Goal: Task Accomplishment & Management: Use online tool/utility

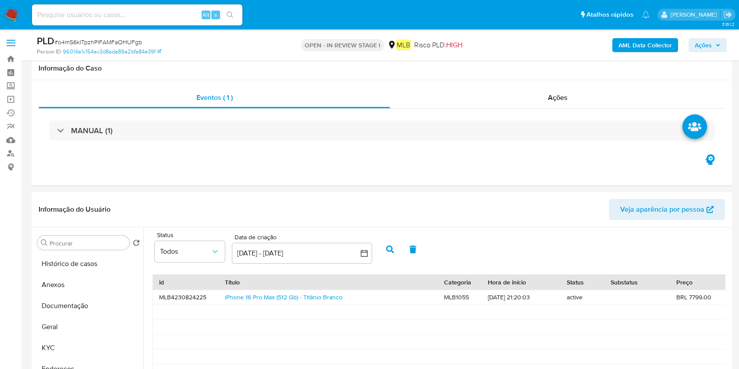
select select "10"
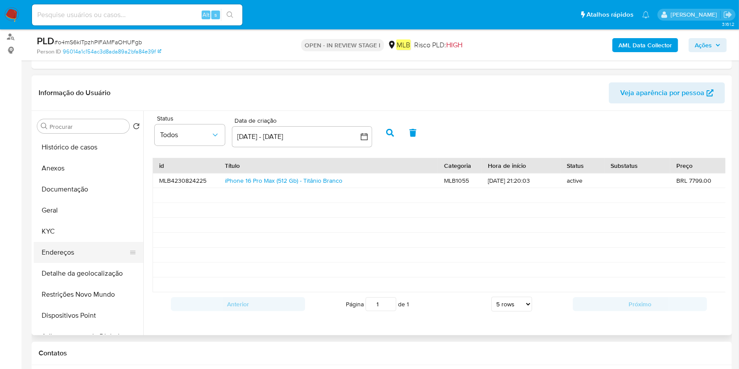
click at [57, 249] on button "Endereços" at bounding box center [85, 252] width 103 height 21
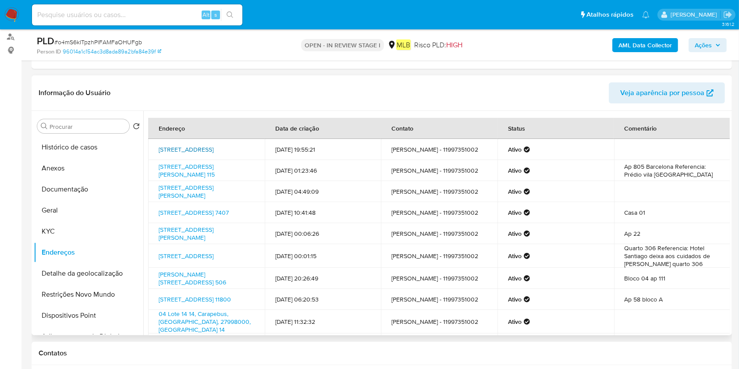
drag, startPoint x: 153, startPoint y: 142, endPoint x: 204, endPoint y: 152, distance: 52.7
click at [204, 152] on td "[STREET_ADDRESS]" at bounding box center [206, 149] width 117 height 21
copy link "[STREET_ADDRESS]"
drag, startPoint x: 153, startPoint y: 188, endPoint x: 179, endPoint y: 188, distance: 26.3
click at [179, 188] on td "[STREET_ADDRESS][PERSON_NAME]" at bounding box center [206, 191] width 117 height 21
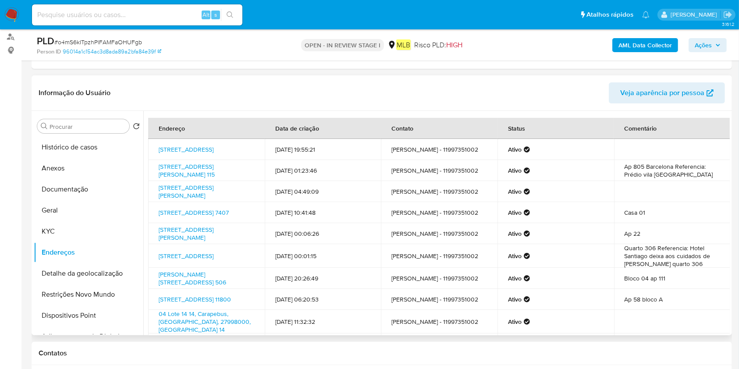
click at [184, 202] on td "[STREET_ADDRESS][PERSON_NAME]" at bounding box center [206, 191] width 117 height 21
drag, startPoint x: 154, startPoint y: 187, endPoint x: 202, endPoint y: 195, distance: 48.9
click at [202, 195] on td "[STREET_ADDRESS][PERSON_NAME]" at bounding box center [206, 191] width 117 height 21
copy link "[STREET_ADDRESS][PERSON_NAME]"
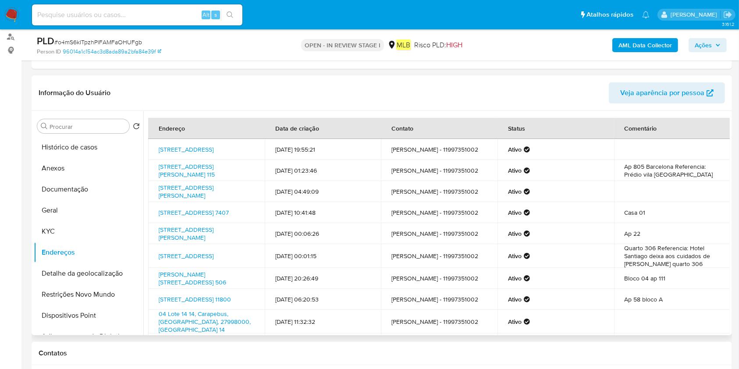
click at [89, 169] on button "Anexos" at bounding box center [89, 168] width 110 height 21
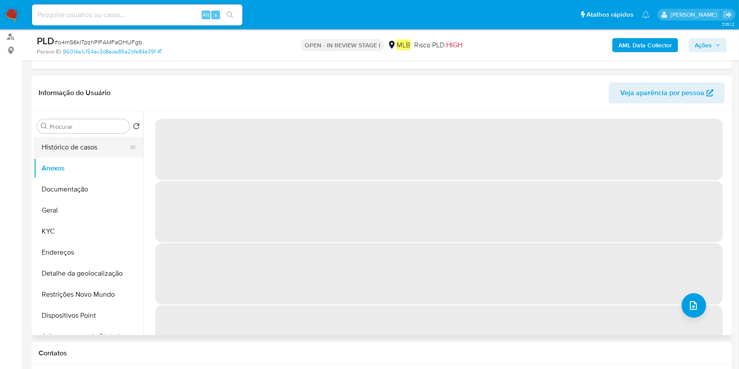
click at [70, 150] on button "Histórico de casos" at bounding box center [85, 147] width 103 height 21
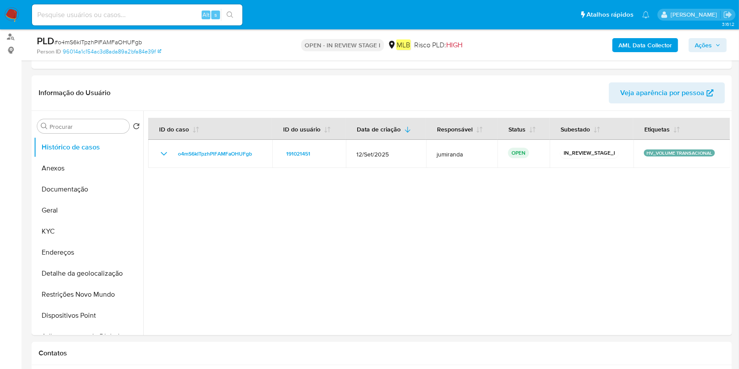
click at [644, 40] on b "AML Data Collector" at bounding box center [644, 45] width 53 height 14
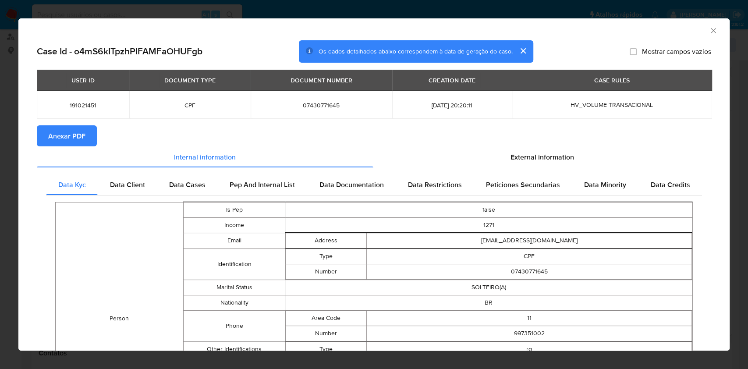
click at [84, 131] on span "Anexar PDF" at bounding box center [66, 135] width 37 height 19
click at [709, 33] on icon "Fechar a janela" at bounding box center [713, 30] width 9 height 9
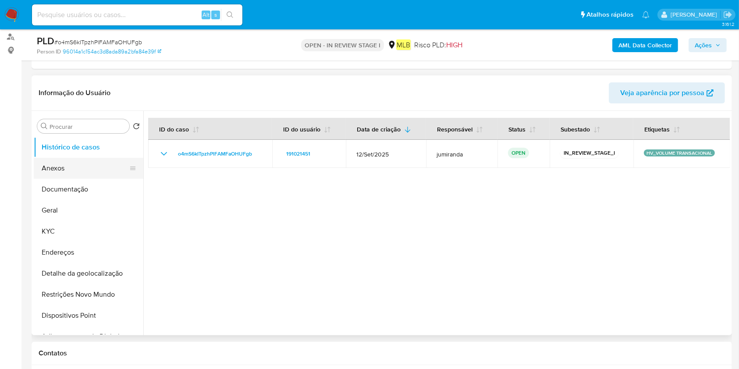
click at [85, 160] on button "Anexos" at bounding box center [85, 168] width 103 height 21
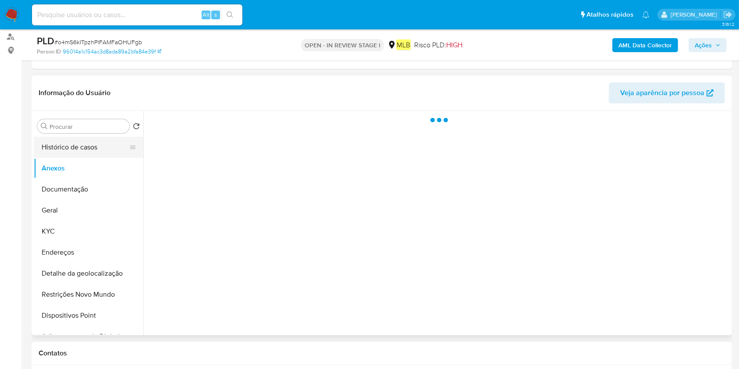
click at [102, 145] on button "Histórico de casos" at bounding box center [85, 147] width 103 height 21
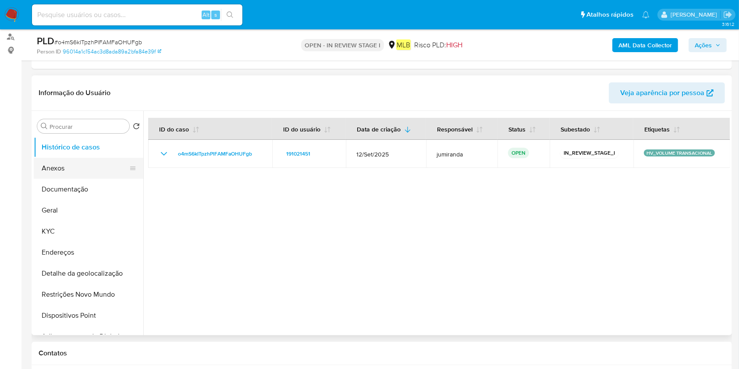
click at [79, 162] on button "Anexos" at bounding box center [85, 168] width 103 height 21
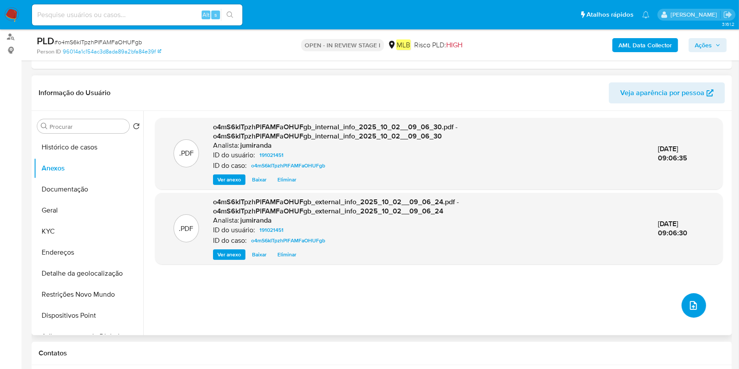
click at [696, 307] on button "upload-file" at bounding box center [693, 305] width 25 height 25
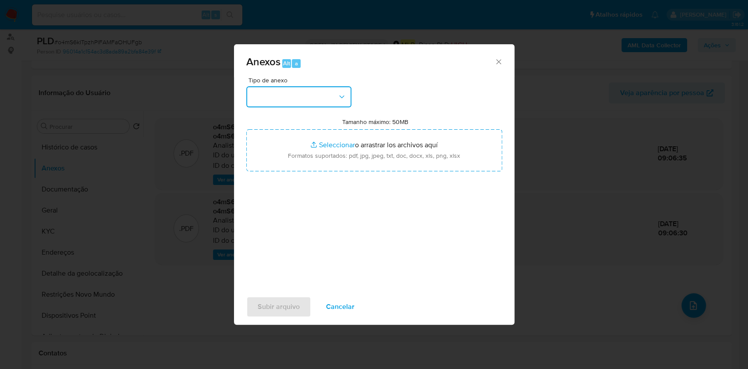
click at [309, 94] on button "button" at bounding box center [298, 96] width 105 height 21
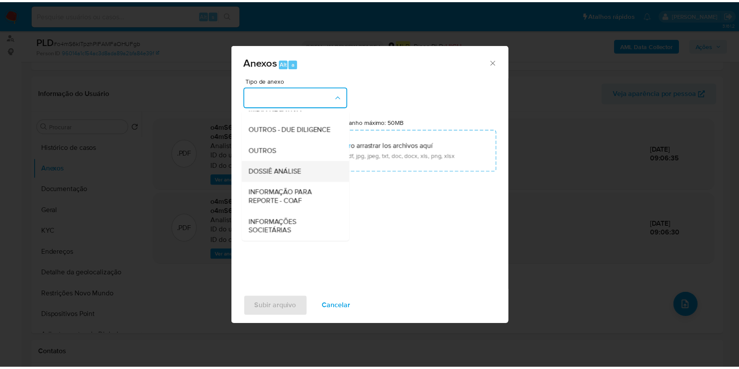
scroll to position [135, 0]
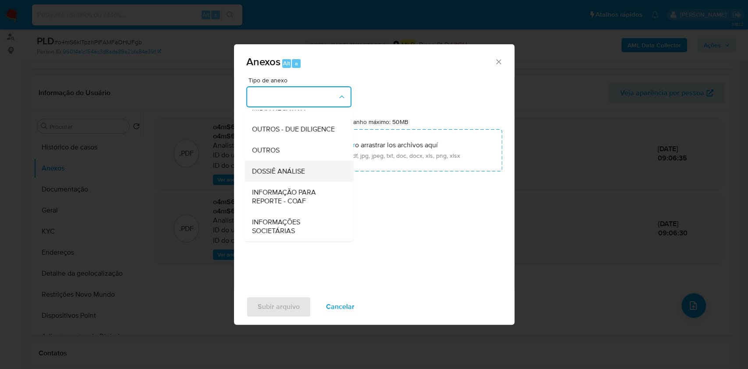
click at [296, 171] on span "DOSSIÊ ANÁLISE" at bounding box center [278, 171] width 53 height 9
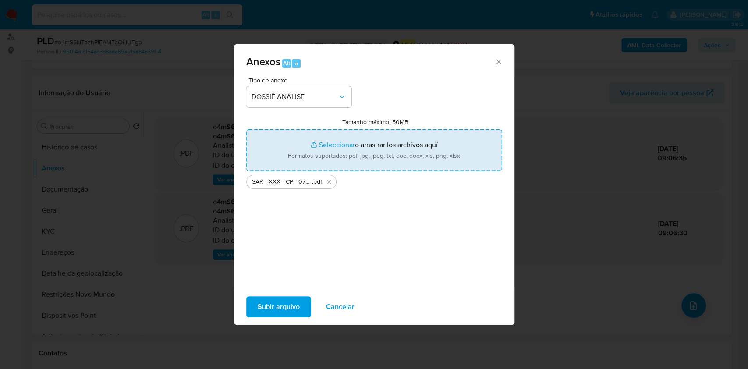
type input "C:\fakepath\Mulan 191021451_2025_10_01_06_48_09.xlsx"
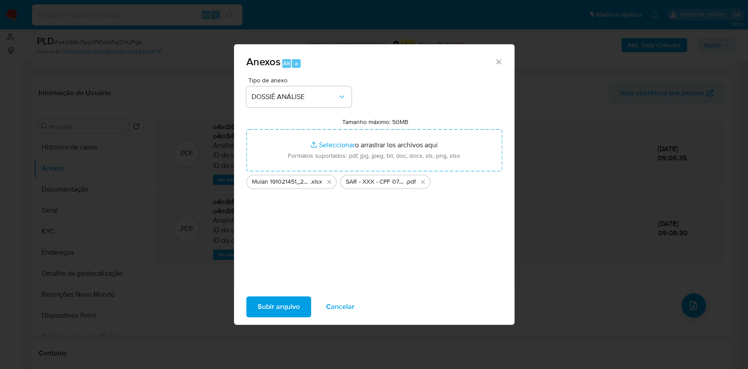
click at [282, 305] on span "Subir arquivo" at bounding box center [279, 306] width 42 height 19
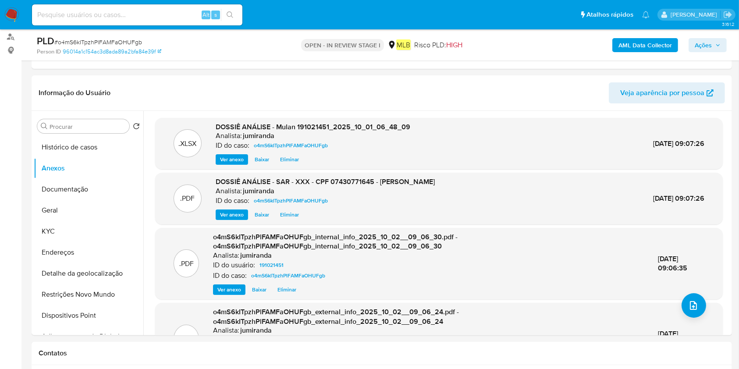
click at [701, 46] on span "Ações" at bounding box center [703, 45] width 17 height 14
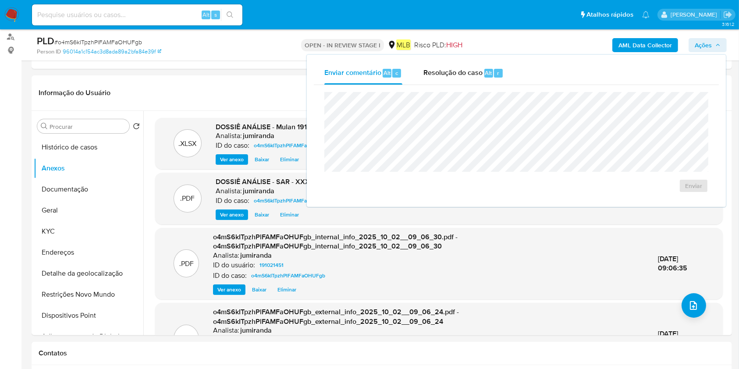
click at [484, 64] on div "Resolução do caso Alt r" at bounding box center [463, 73] width 80 height 23
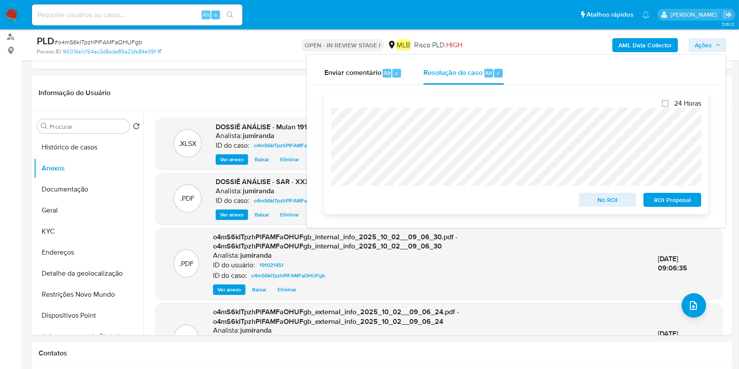
click at [669, 200] on span "ROI Proposal" at bounding box center [672, 200] width 46 height 12
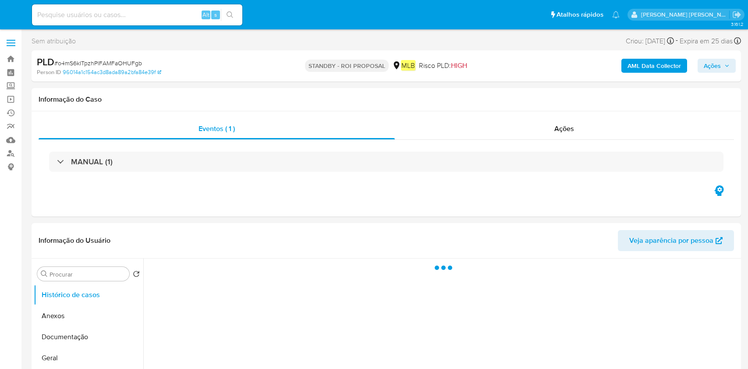
select select "10"
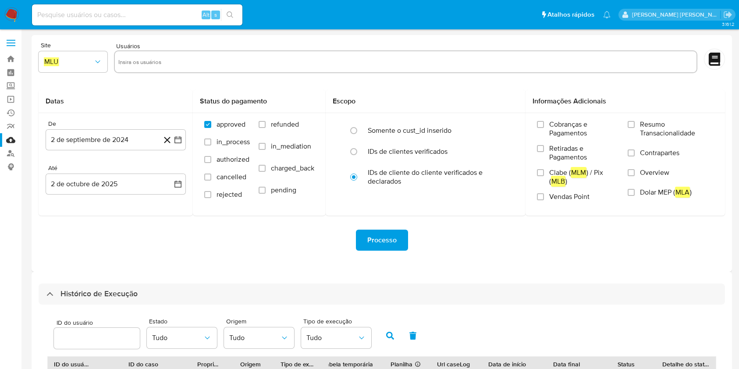
select select "10"
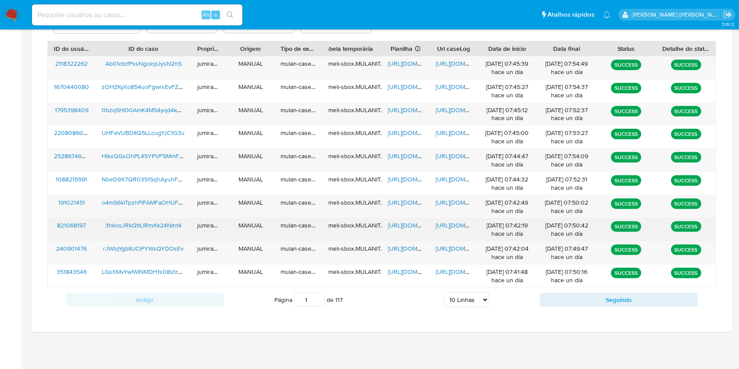
click at [400, 226] on span "https://docs.google.com/spreadsheets/d/1B-_FPpEFZrMzSixj4VEKIWHaCbDe6Jdit4NGyzB…" at bounding box center [418, 225] width 60 height 9
click at [452, 230] on div "https://docs.google.com/document/d/1MgAyh4c9bBRE3MU0cvvyHcA36ji2DHeMvmuVDAthi8s…" at bounding box center [453, 229] width 48 height 23
click at [455, 226] on span "https://docs.google.com/document/d/1MgAyh4c9bBRE3MU0cvvyHcA36ji2DHeMvmuVDAthi8s…" at bounding box center [466, 225] width 60 height 9
click at [128, 221] on span "3hkosJRkQtILIRmXk24NInt4" at bounding box center [143, 225] width 76 height 9
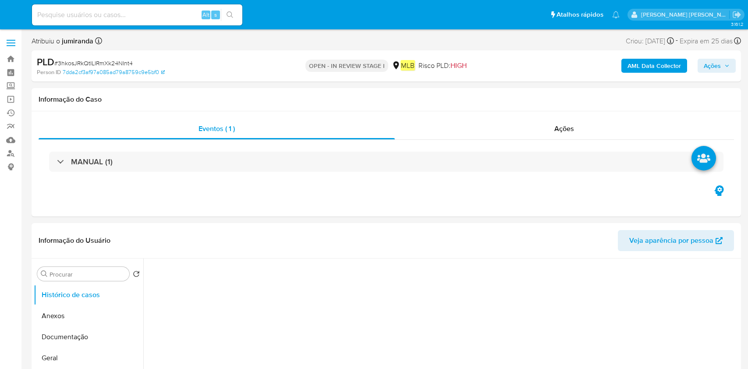
select select "10"
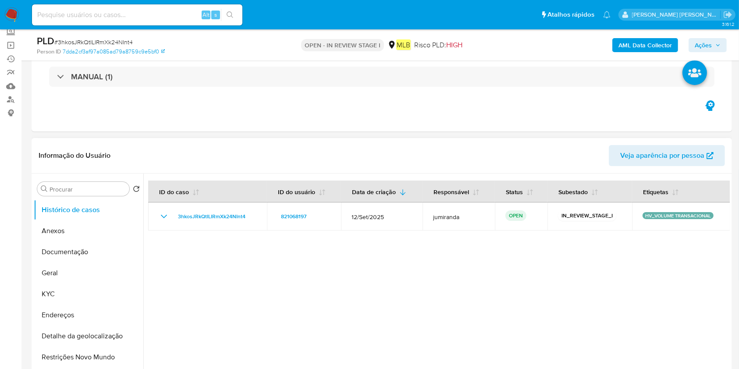
scroll to position [117, 0]
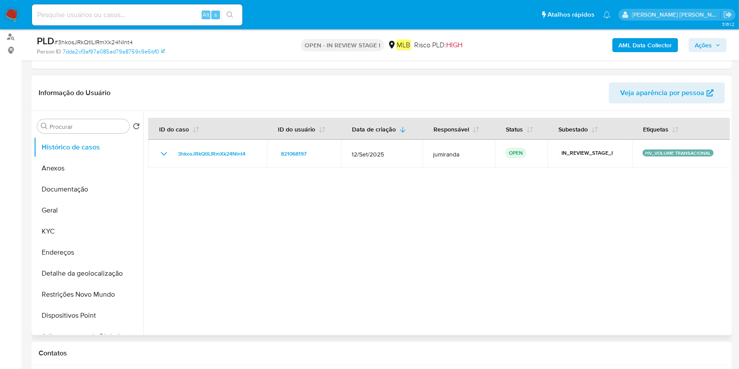
click at [160, 195] on div at bounding box center [436, 223] width 586 height 224
click at [99, 196] on button "Documentação" at bounding box center [85, 189] width 103 height 21
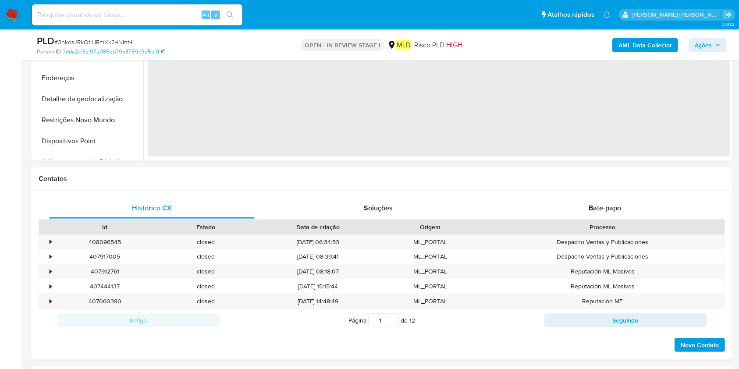
scroll to position [71, 0]
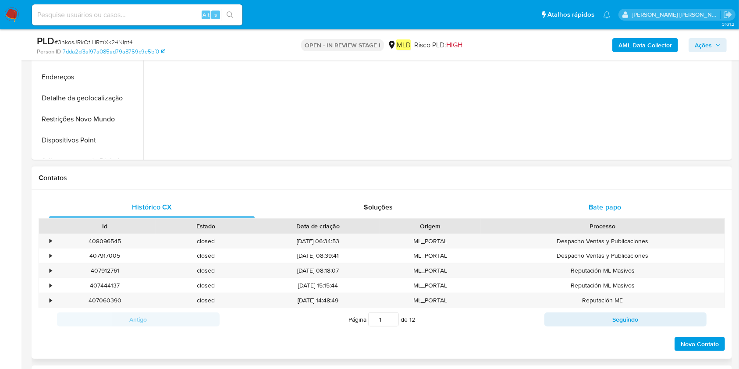
click at [604, 199] on div "Bate-papo" at bounding box center [605, 207] width 206 height 21
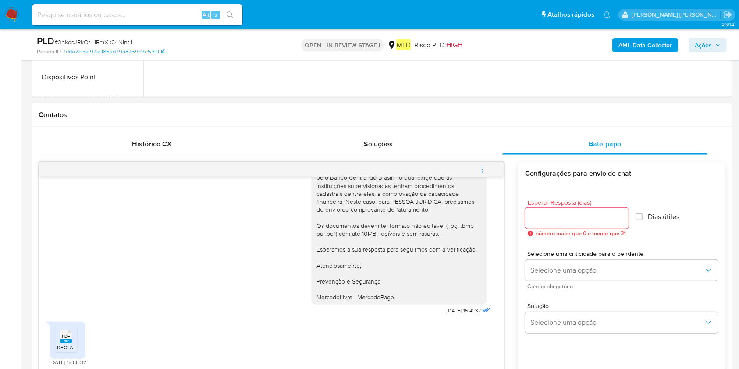
scroll to position [409, 0]
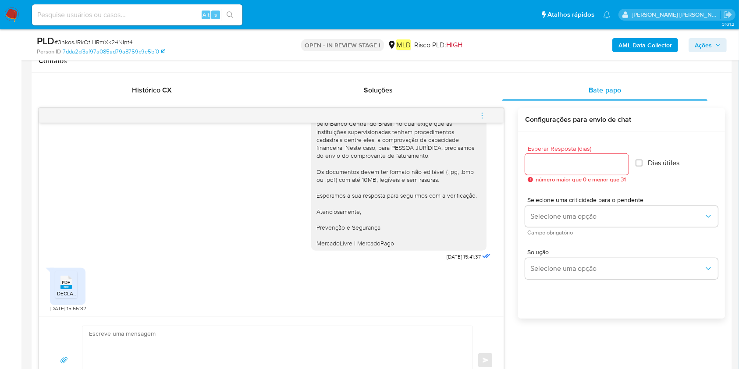
click at [74, 288] on div "PDF PDF" at bounding box center [66, 281] width 18 height 17
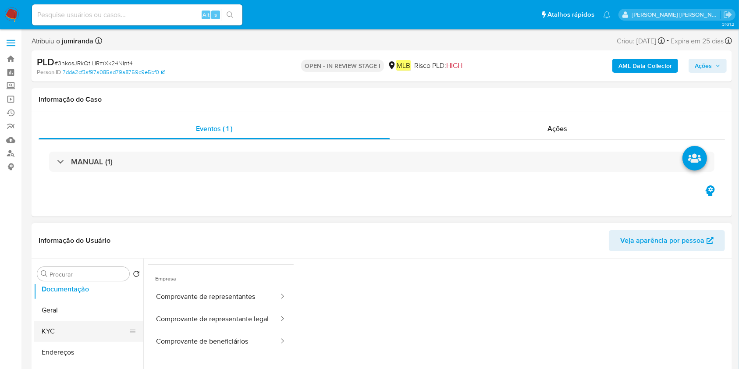
scroll to position [58, 0]
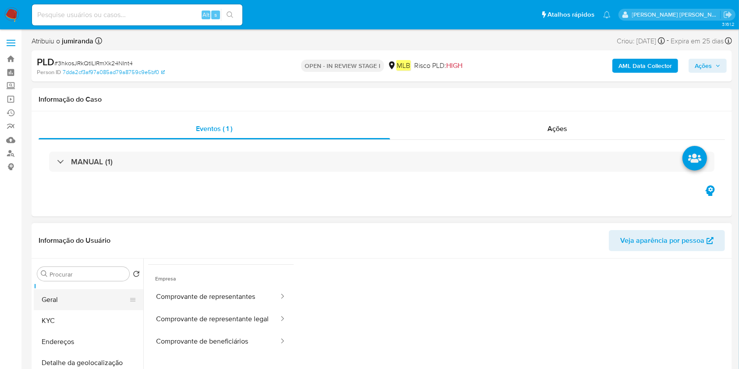
click at [73, 297] on button "Geral" at bounding box center [85, 299] width 103 height 21
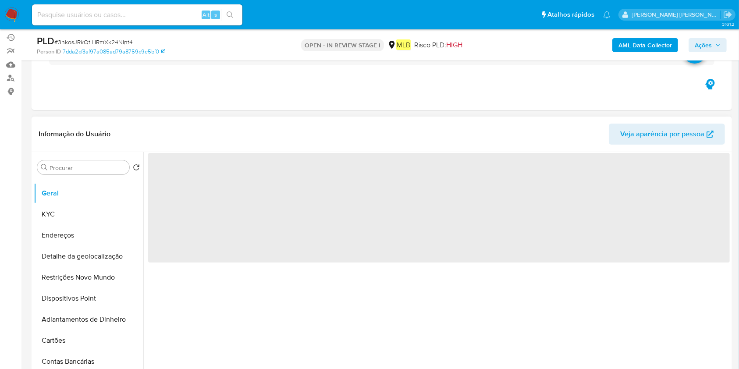
scroll to position [117, 0]
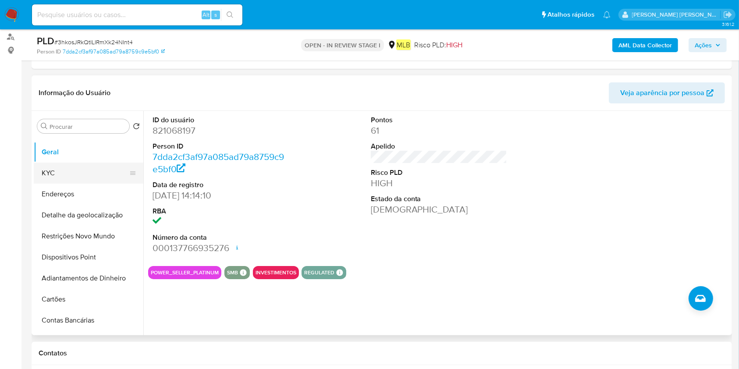
click at [91, 175] on button "KYC" at bounding box center [85, 173] width 103 height 21
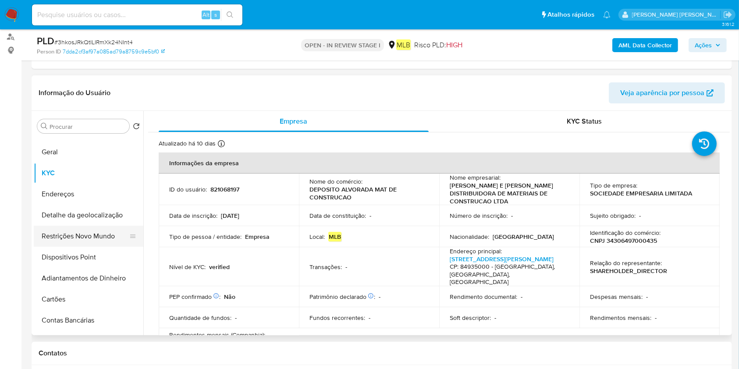
click at [87, 236] on button "Restrições Novo Mundo" at bounding box center [85, 236] width 103 height 21
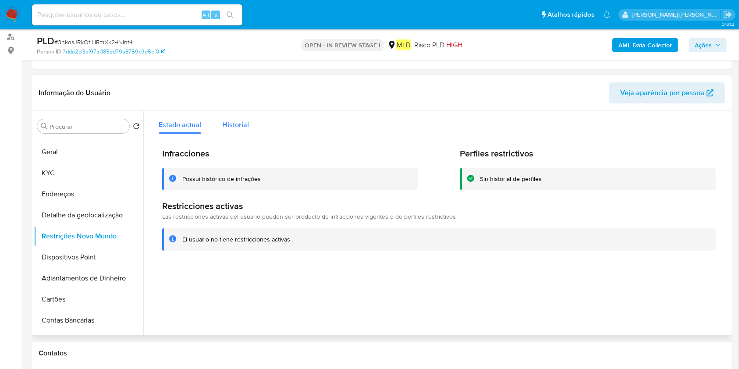
drag, startPoint x: 211, startPoint y: 122, endPoint x: 222, endPoint y: 119, distance: 10.8
click at [212, 122] on button "Historial" at bounding box center [236, 122] width 48 height 23
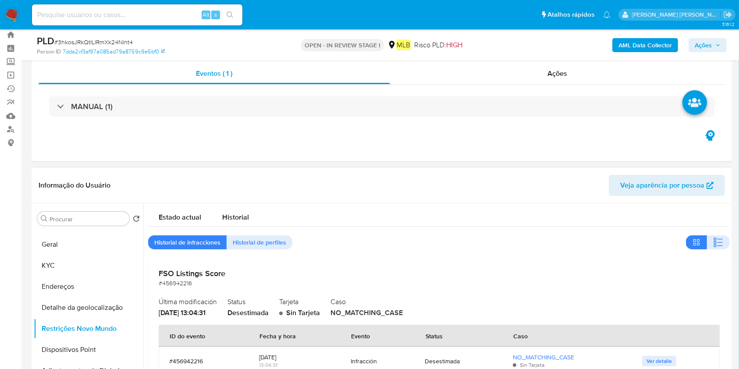
scroll to position [0, 0]
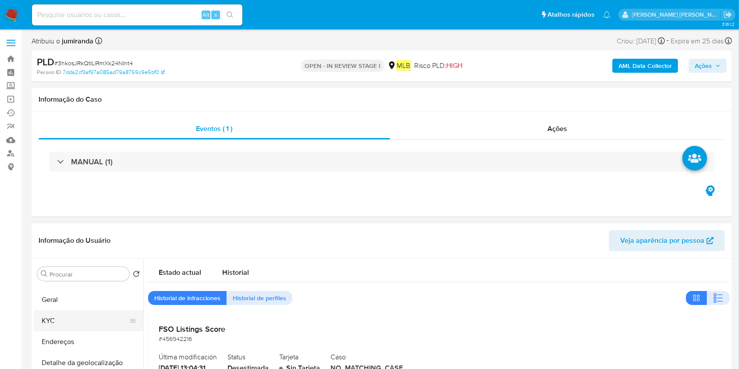
click at [64, 323] on button "KYC" at bounding box center [85, 320] width 103 height 21
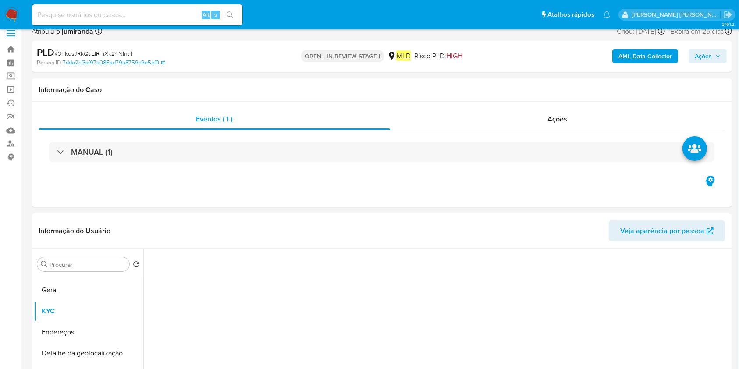
scroll to position [175, 0]
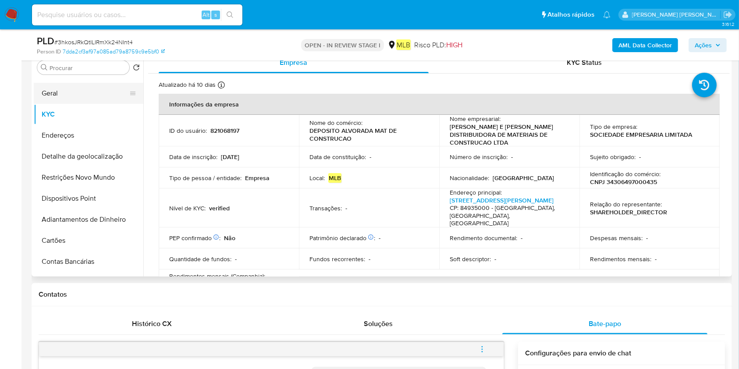
click at [81, 96] on button "Geral" at bounding box center [85, 93] width 103 height 21
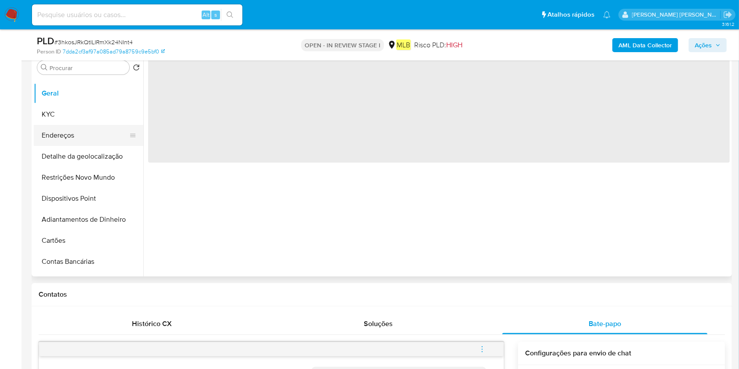
scroll to position [117, 0]
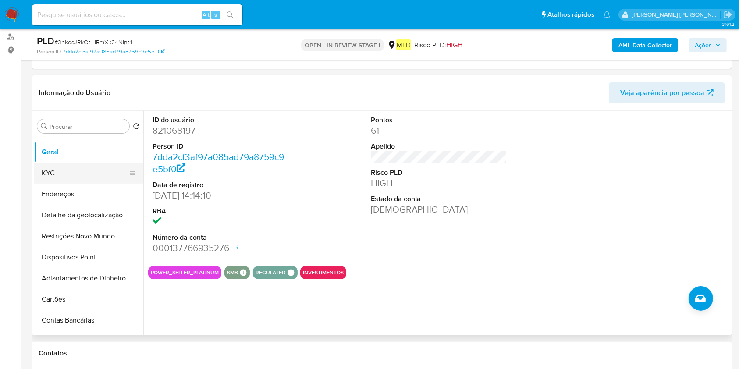
click at [92, 170] on button "KYC" at bounding box center [85, 173] width 103 height 21
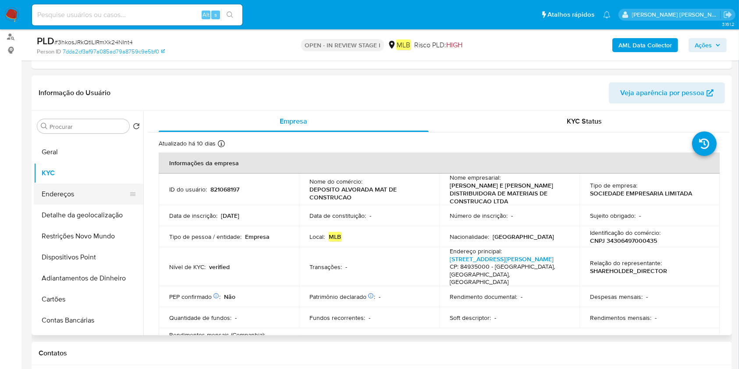
click at [87, 195] on button "Endereços" at bounding box center [85, 194] width 103 height 21
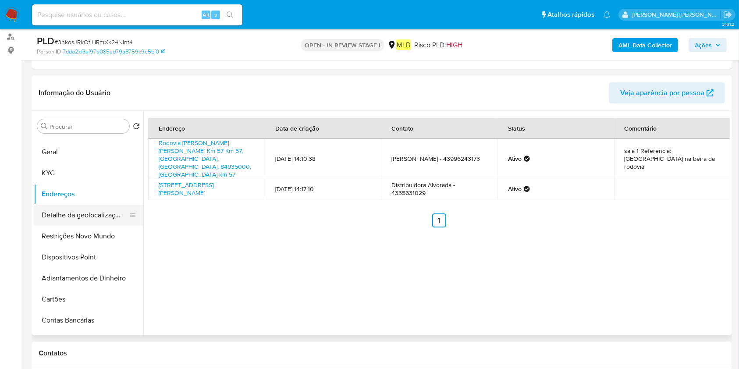
click at [119, 215] on button "Detalhe da geolocalização" at bounding box center [85, 215] width 103 height 21
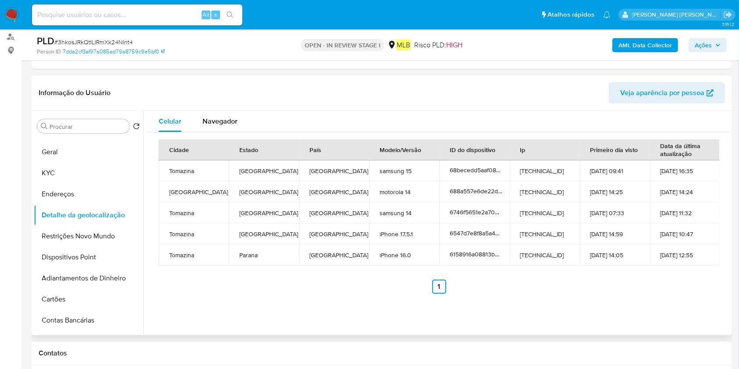
click at [56, 241] on button "Restrições Novo Mundo" at bounding box center [89, 236] width 110 height 21
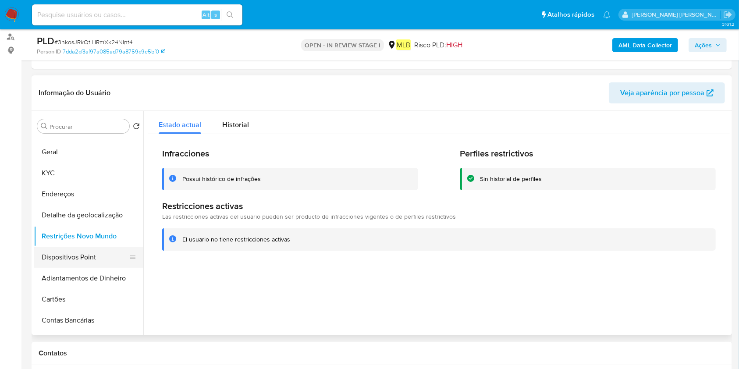
click at [89, 248] on button "Dispositivos Point" at bounding box center [85, 257] width 103 height 21
